Goal: Check status

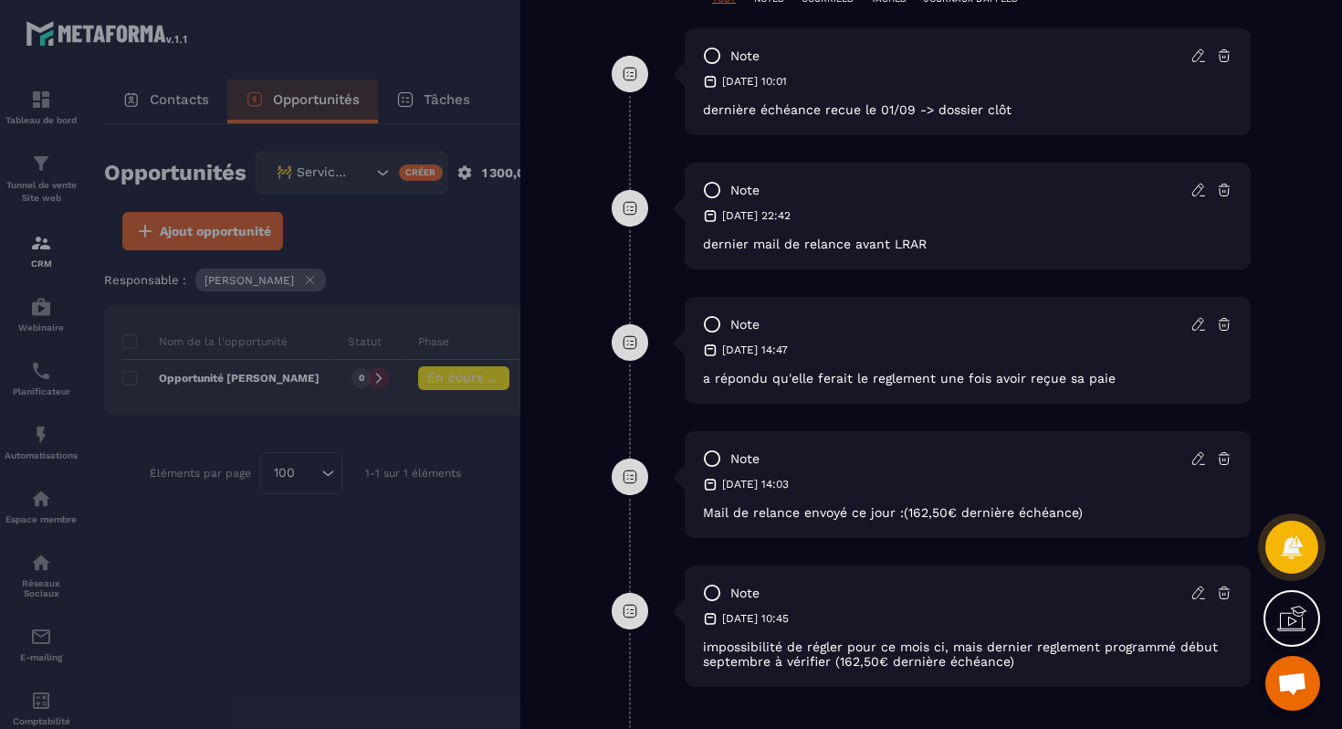
scroll to position [1032, 0]
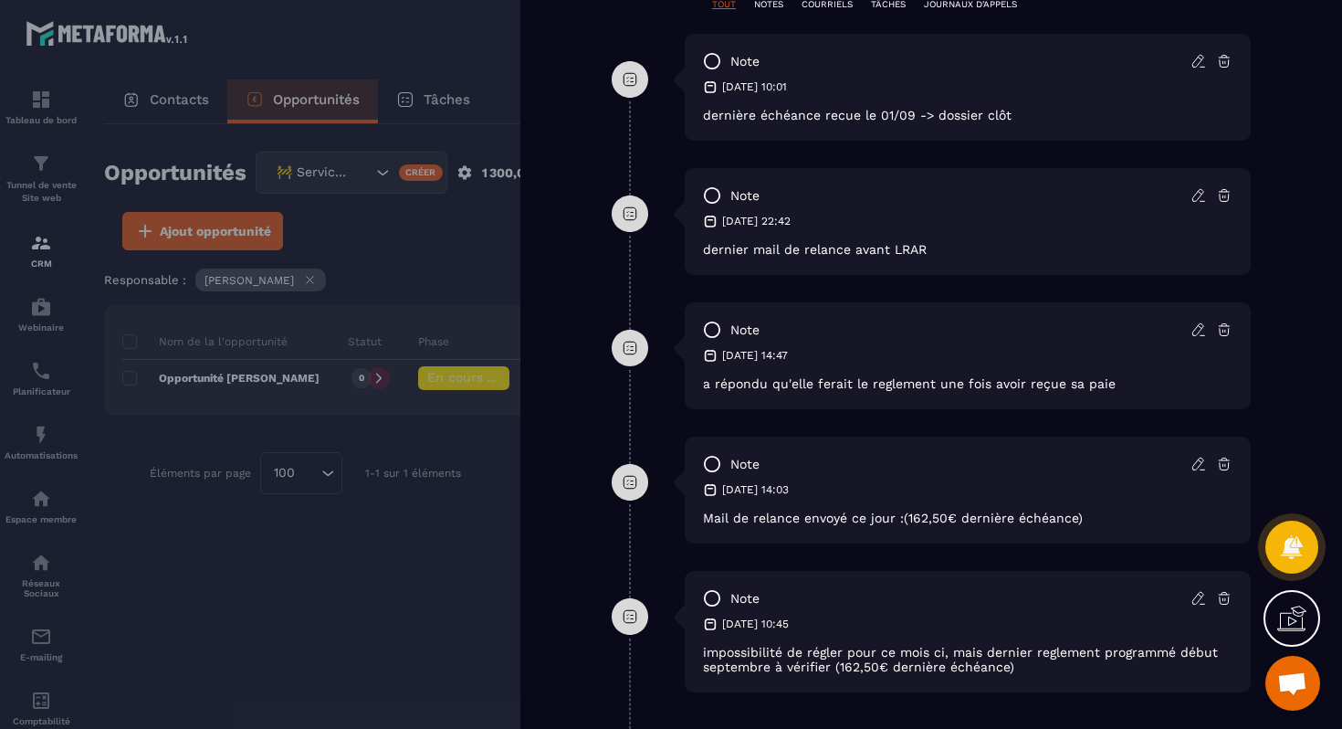
click at [459, 540] on div at bounding box center [671, 364] width 1342 height 729
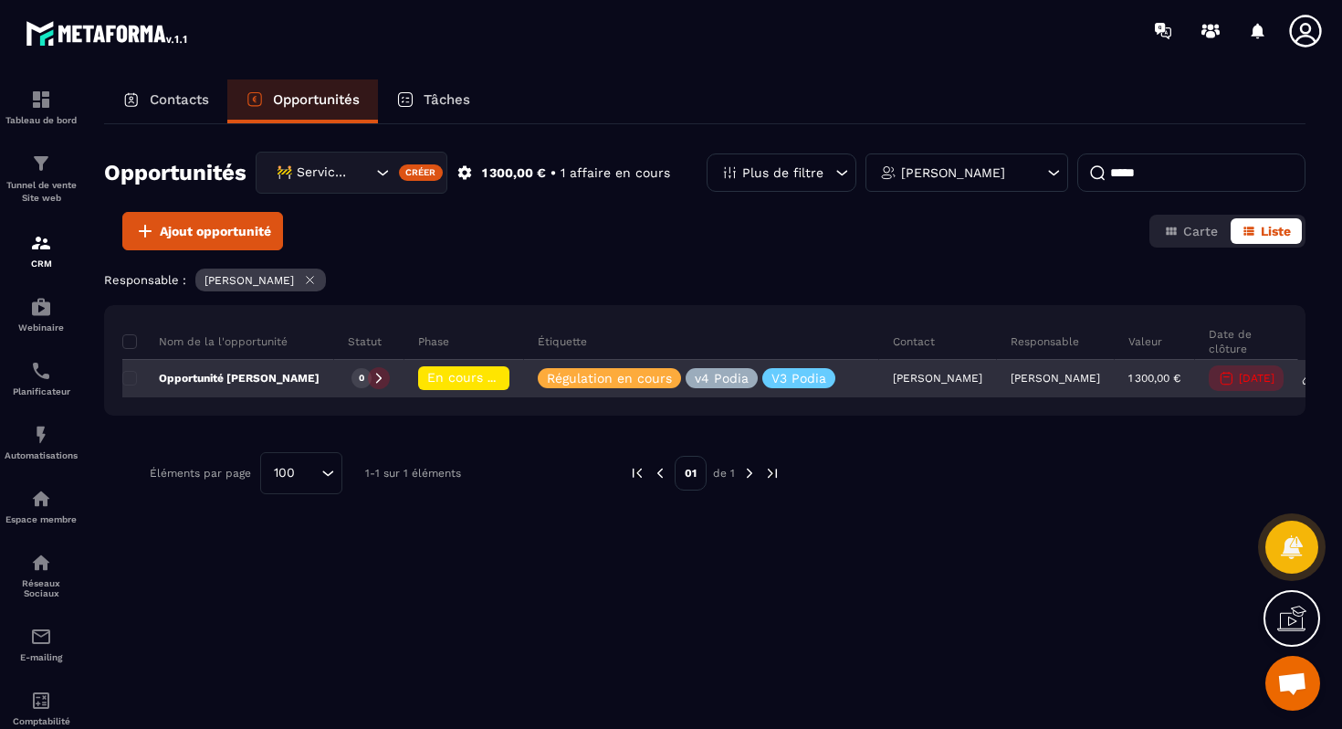
click at [488, 378] on span "En cours de régularisation" at bounding box center [510, 377] width 166 height 15
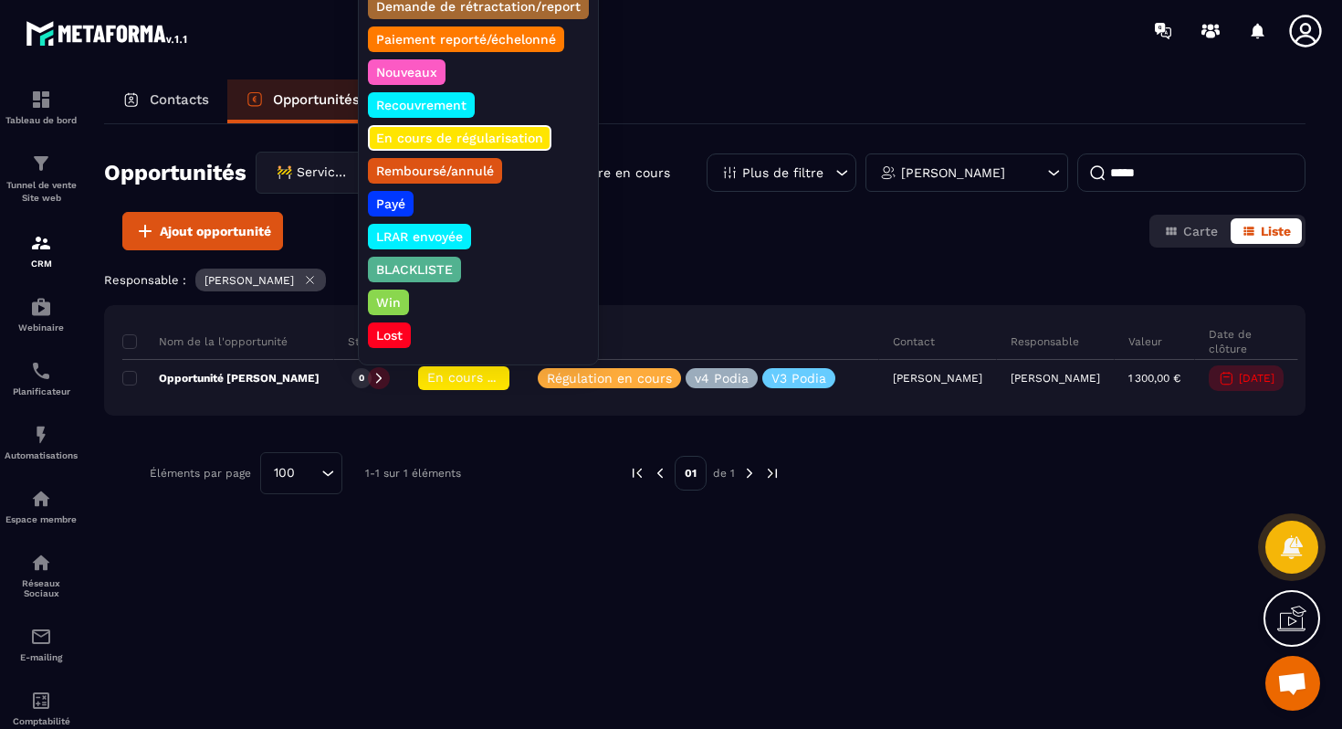
click at [396, 201] on p "Payé" at bounding box center [390, 203] width 35 height 18
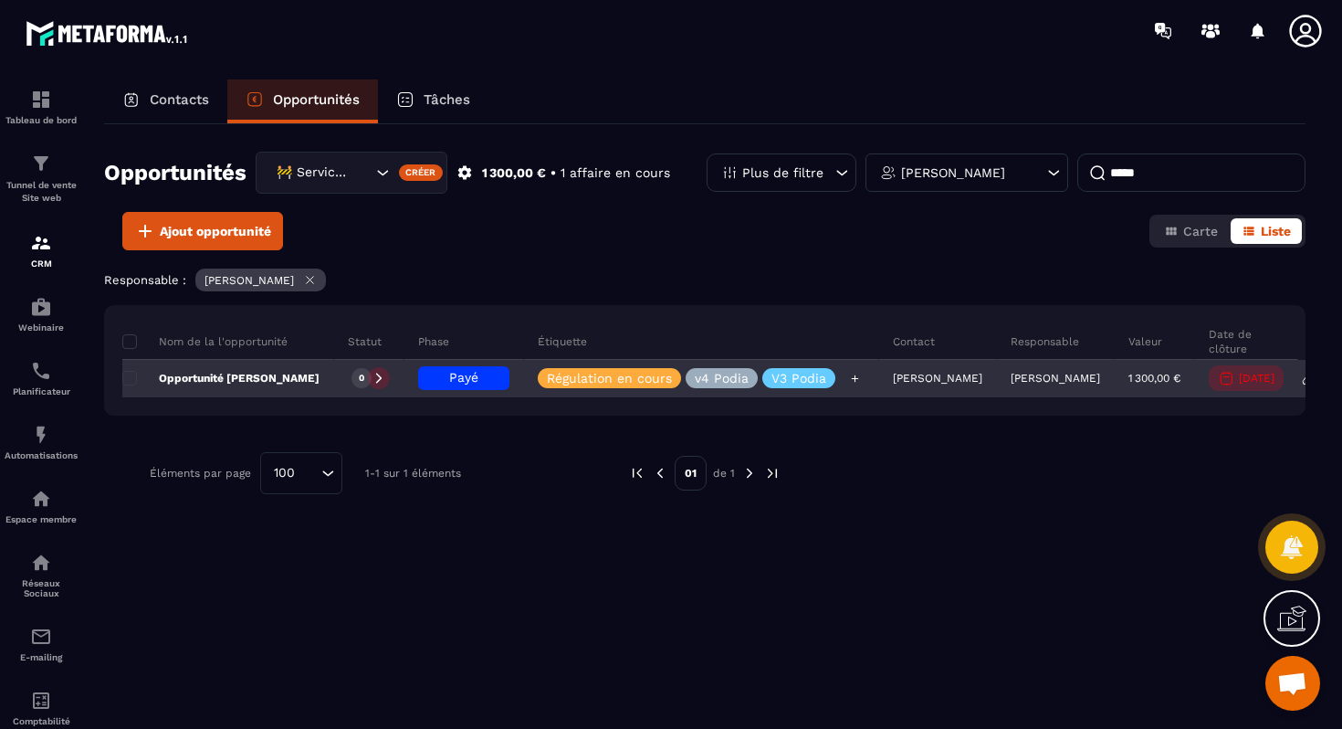
click at [624, 383] on p "Régulation en cours" at bounding box center [609, 378] width 125 height 13
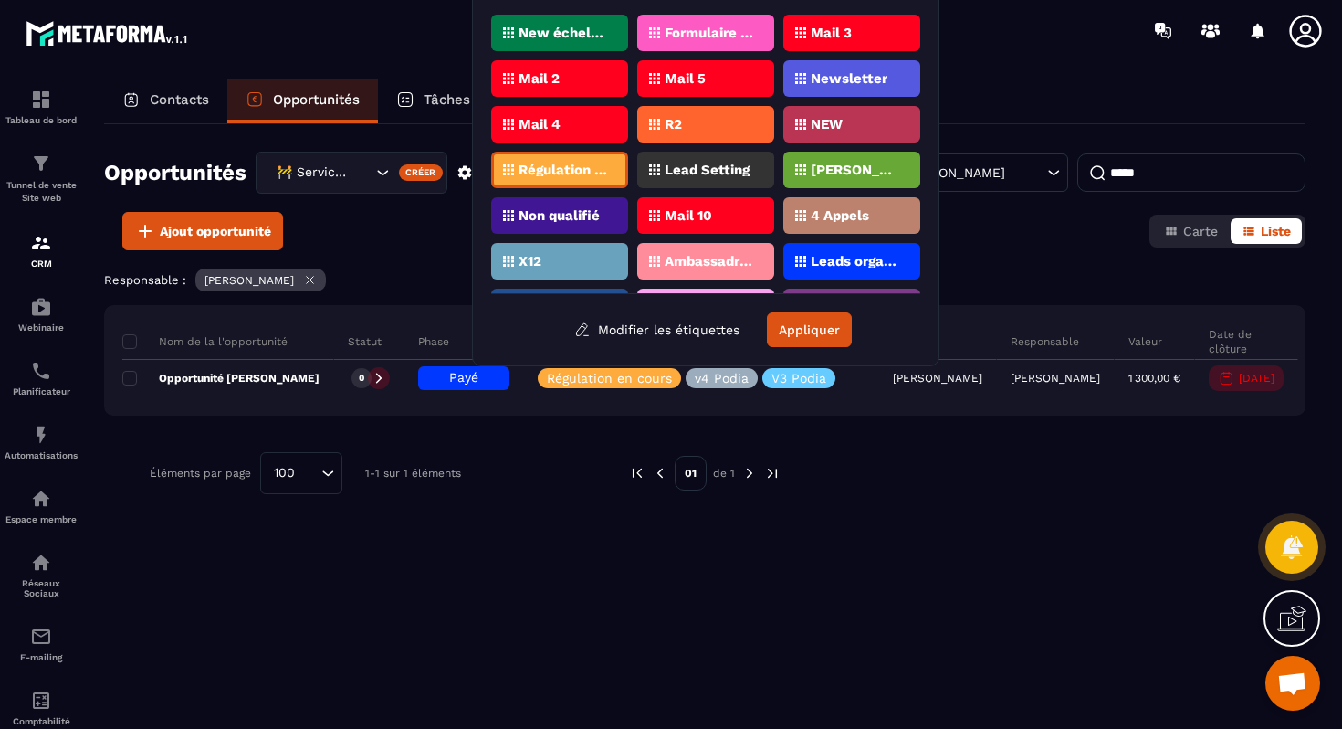
scroll to position [535, 0]
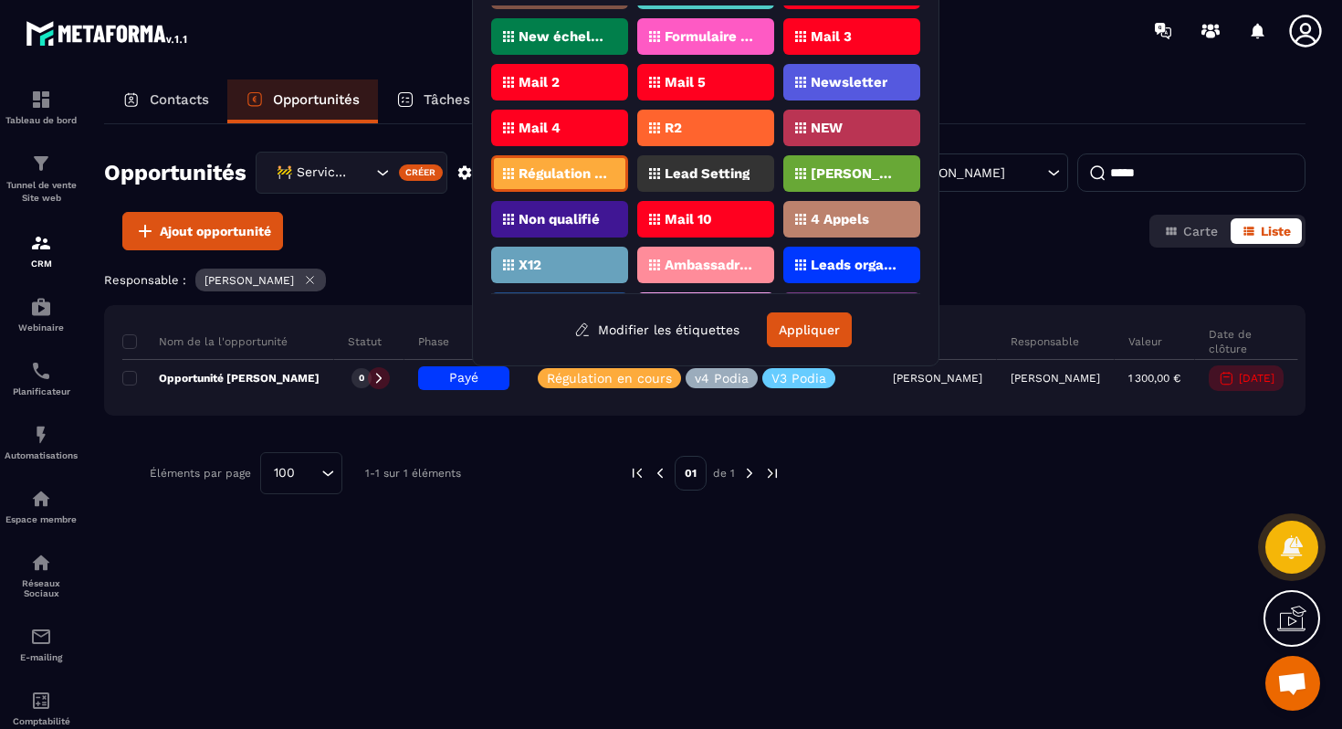
click at [603, 173] on p "Régulation en cours" at bounding box center [563, 173] width 89 height 13
click at [649, 534] on div "Nom de la l'opportunité Statut Phase Étiquette Contact Responsable Valeur Date …" at bounding box center [705, 456] width 1202 height 302
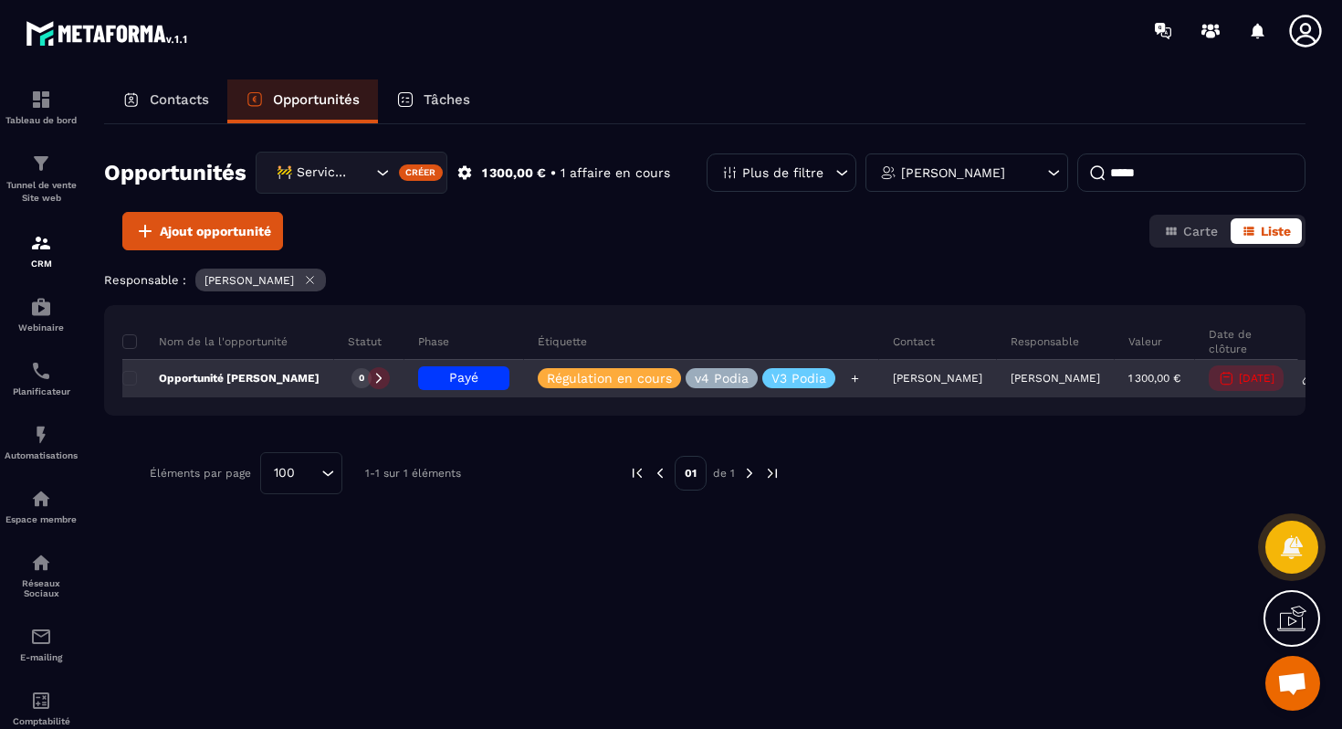
click at [658, 372] on p "Régulation en cours" at bounding box center [609, 378] width 125 height 13
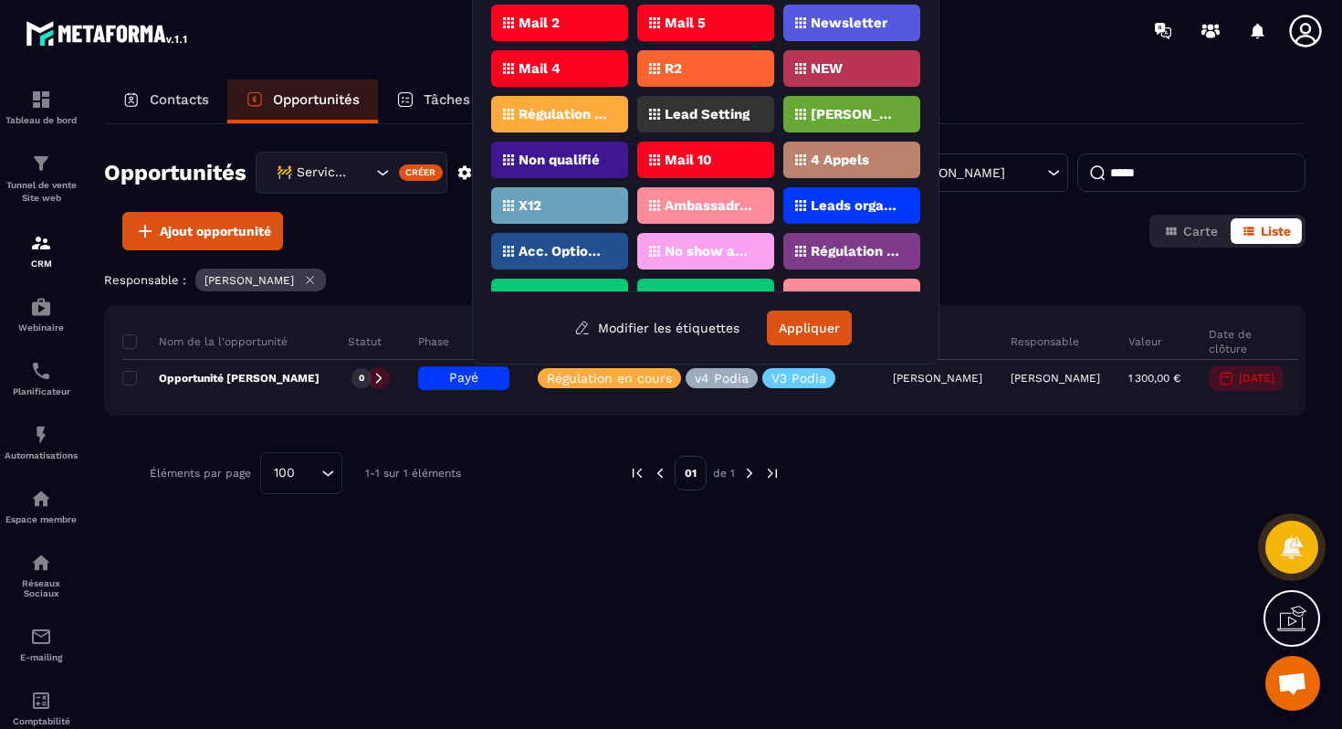
scroll to position [615, 0]
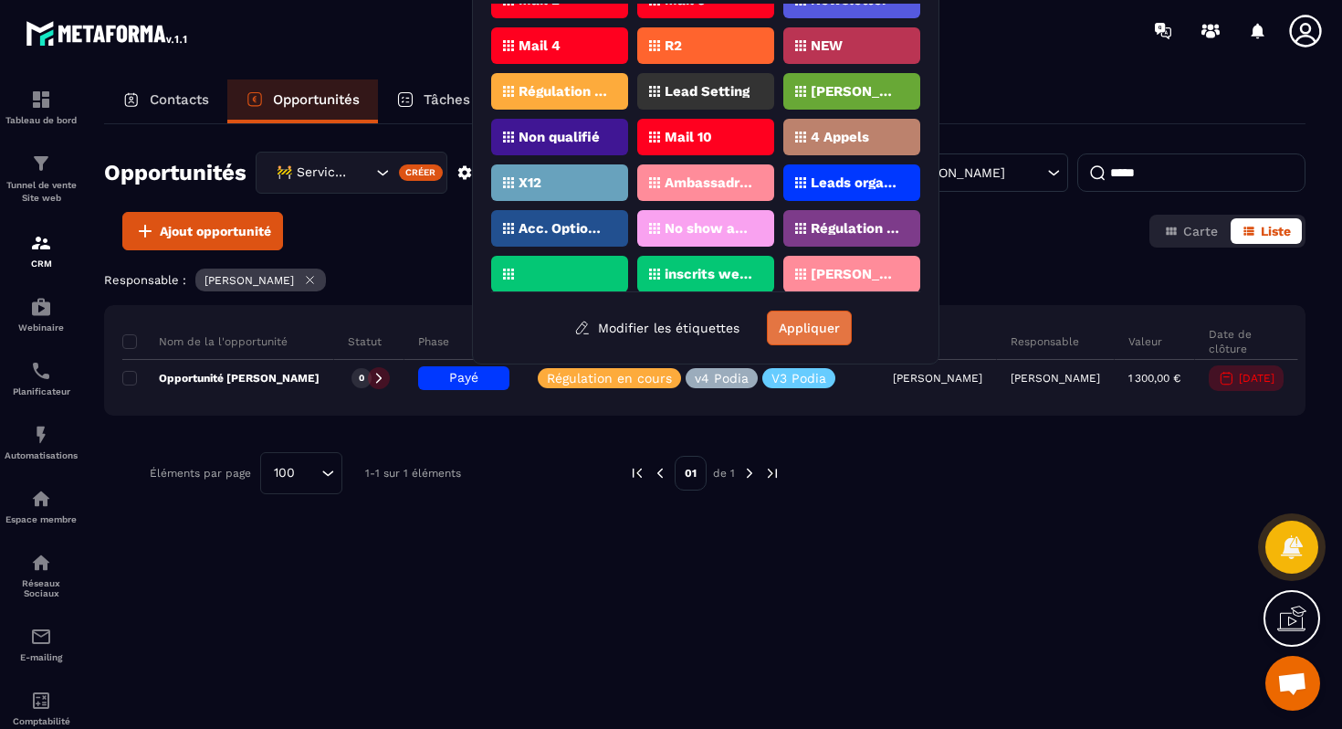
click at [823, 320] on button "Appliquer" at bounding box center [809, 327] width 85 height 35
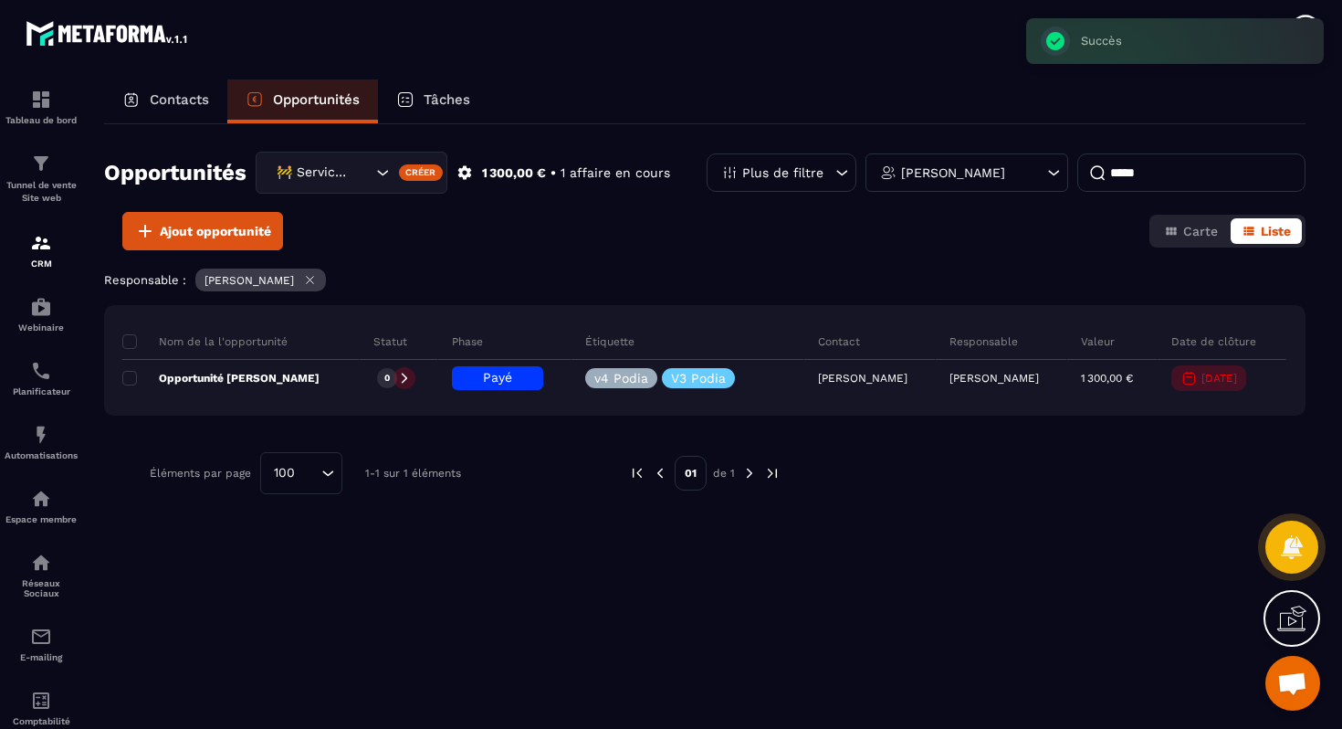
click at [1180, 176] on input "*****" at bounding box center [1191, 172] width 228 height 38
click at [1055, 567] on div "Nom de la l'opportunité Statut Phase Étiquette Contact Responsable Valeur Date …" at bounding box center [705, 456] width 1202 height 302
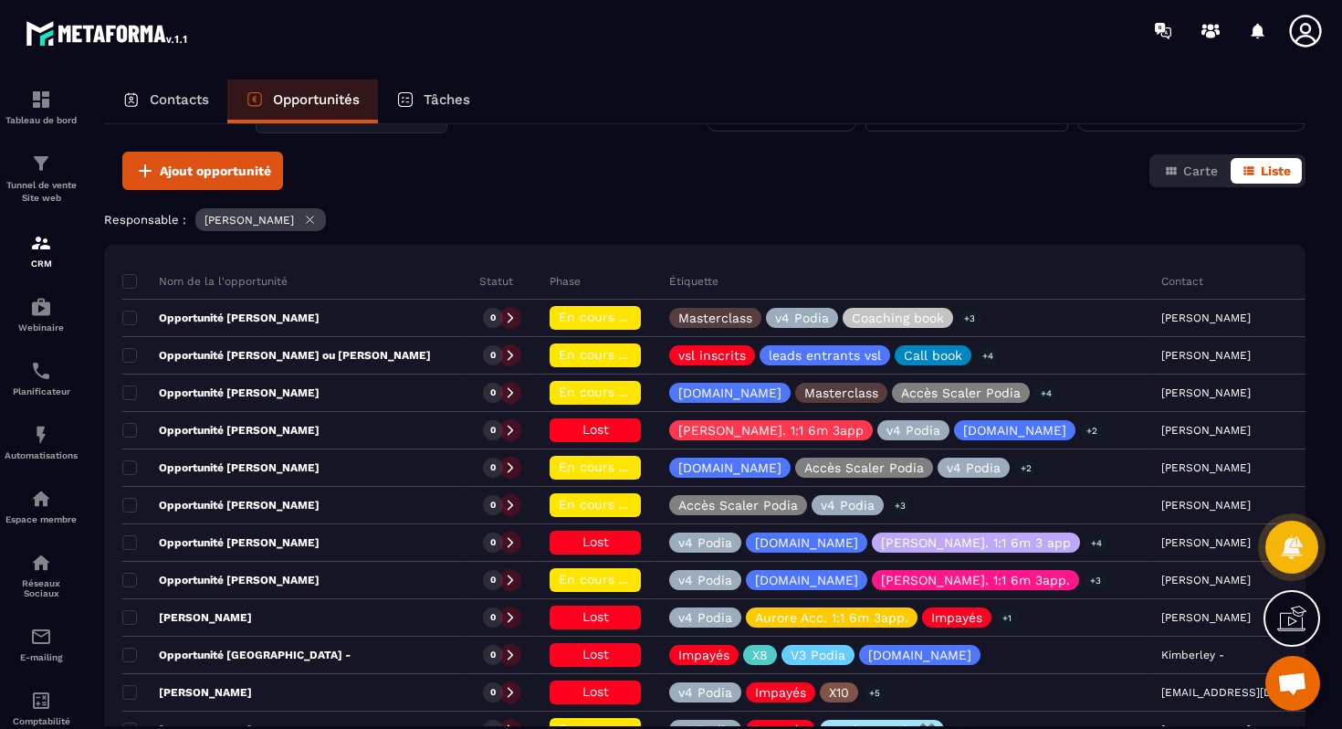
scroll to position [0, 0]
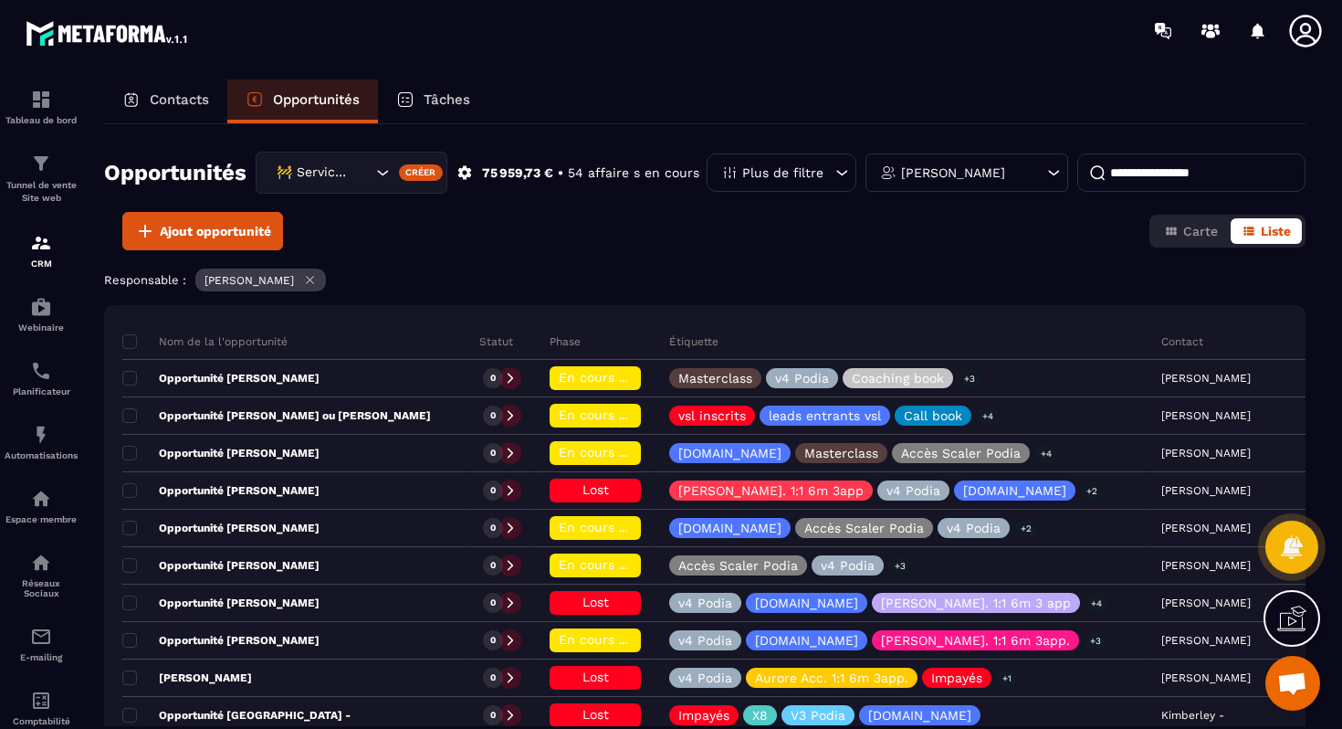
click at [699, 236] on div "Ajout opportunité Carte Liste" at bounding box center [705, 231] width 1202 height 38
